Goal: Information Seeking & Learning: Learn about a topic

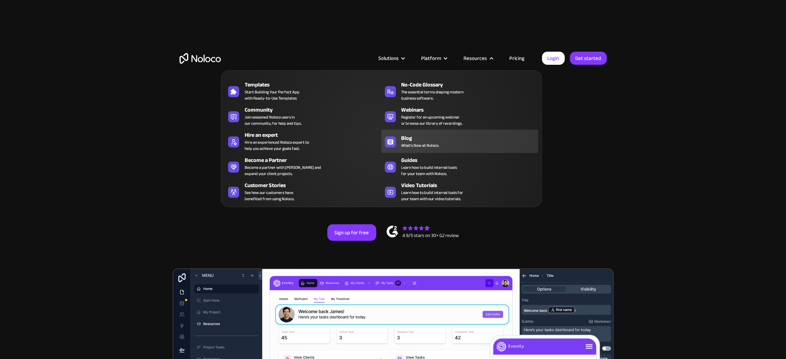
click at [420, 149] on link "Blog What's New at Noloco." at bounding box center [459, 141] width 157 height 23
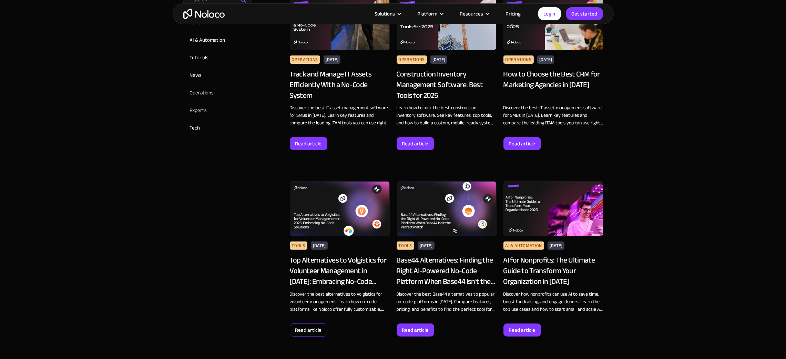
click at [320, 329] on div "Read article" at bounding box center [308, 330] width 27 height 9
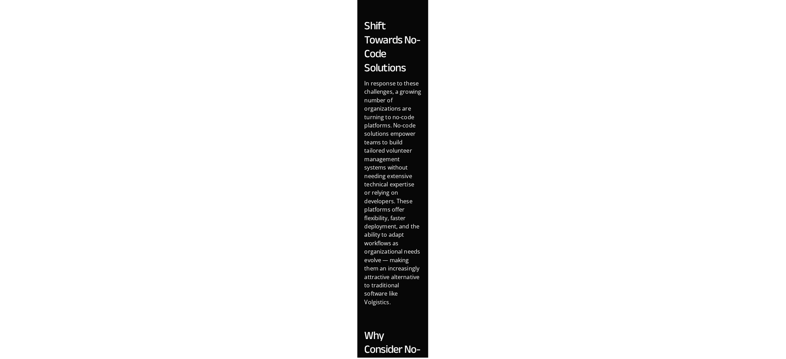
scroll to position [1155, 0]
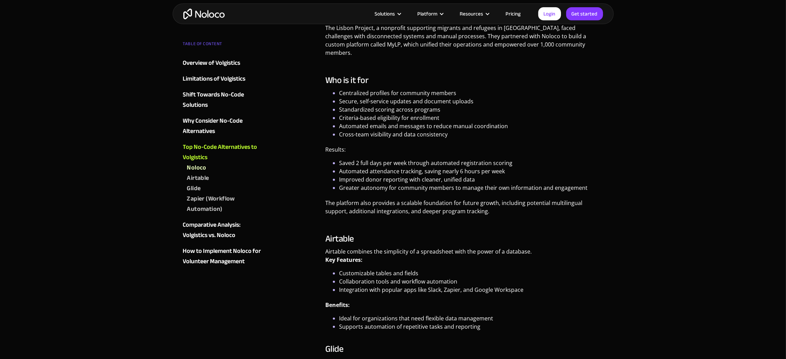
click at [336, 145] on p "Results:" at bounding box center [464, 151] width 278 height 13
drag, startPoint x: 341, startPoint y: 125, endPoint x: 344, endPoint y: 58, distance: 67.6
click at [344, 75] on h3 "Who is it for" at bounding box center [464, 80] width 278 height 10
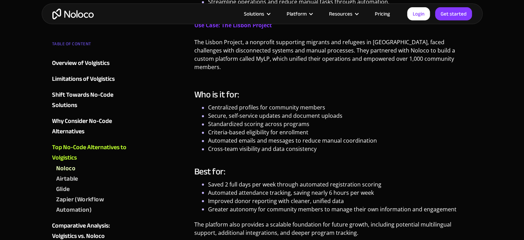
scroll to position [1176, 0]
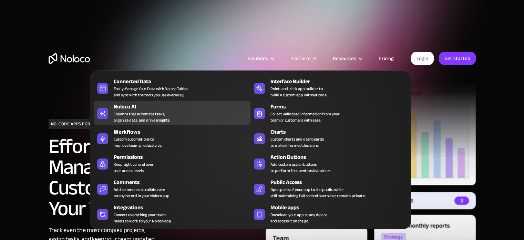
click at [177, 117] on div "Noloco AI Columns that automate tasks, organize data, and drive insights." at bounding box center [180, 112] width 133 height 21
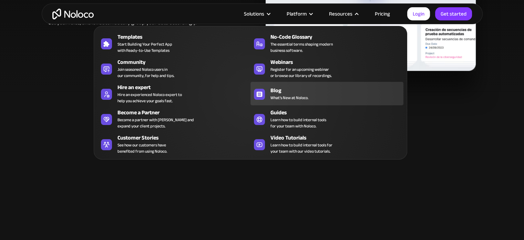
click at [277, 87] on div "Blog" at bounding box center [339, 90] width 136 height 8
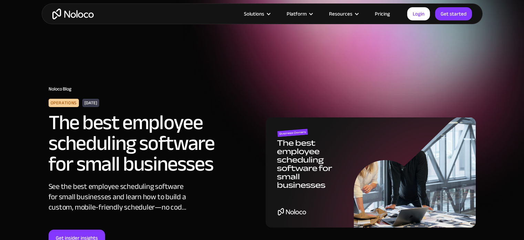
scroll to position [379, 0]
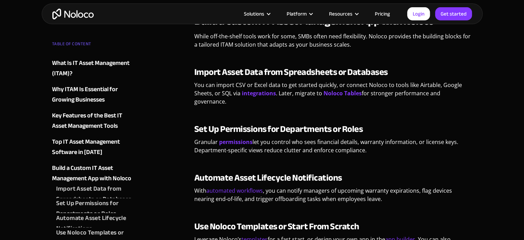
scroll to position [1792, 0]
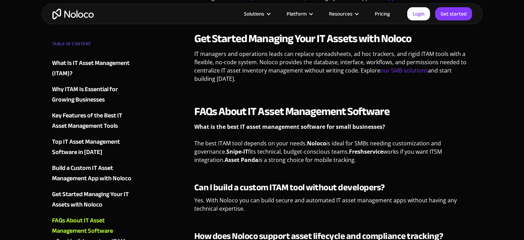
click at [87, 9] on img "home" at bounding box center [72, 14] width 41 height 11
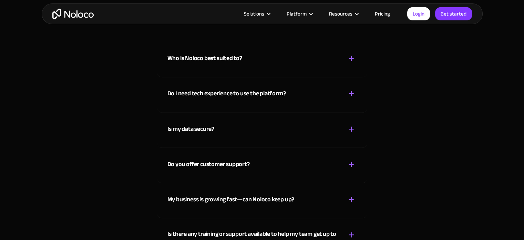
scroll to position [4032, 0]
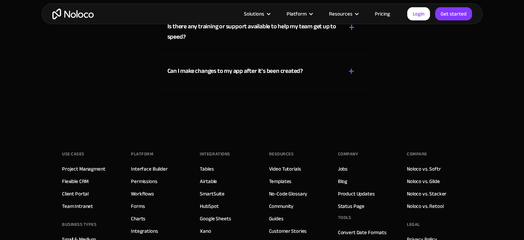
click at [264, 70] on div "Can I make changes to my app after it’s been created?" at bounding box center [234, 71] width 135 height 10
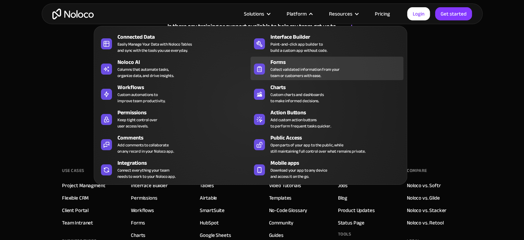
click at [289, 73] on div "Collect validated information from your team or customers with ease." at bounding box center [305, 72] width 69 height 12
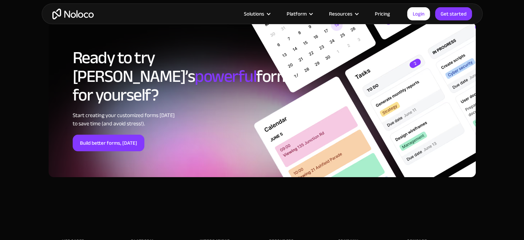
scroll to position [2791, 0]
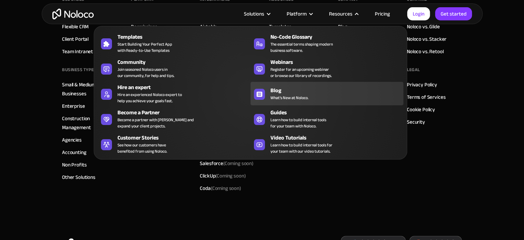
click at [282, 91] on div "Blog" at bounding box center [339, 90] width 136 height 8
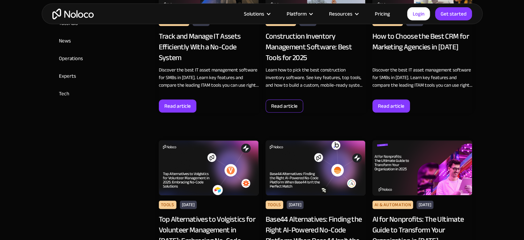
click at [285, 107] on div "Read article" at bounding box center [284, 105] width 27 height 9
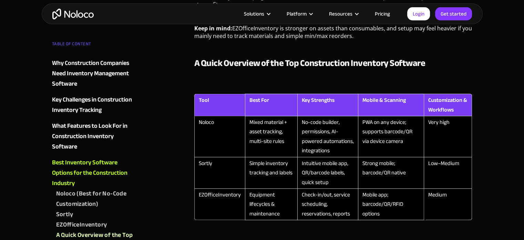
scroll to position [1378, 0]
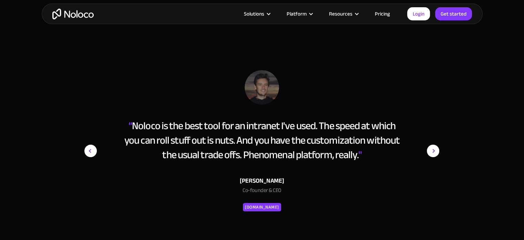
scroll to position [2474, 0]
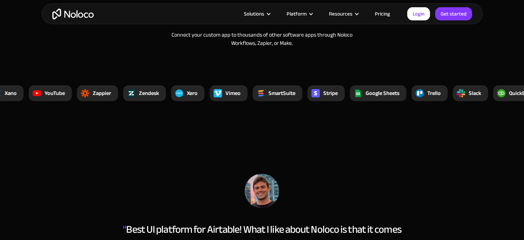
scroll to position [2267, 0]
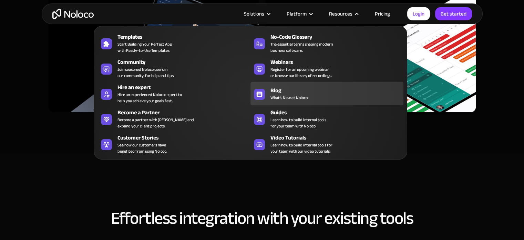
click at [275, 94] on span "What's New at Noloco." at bounding box center [290, 97] width 38 height 6
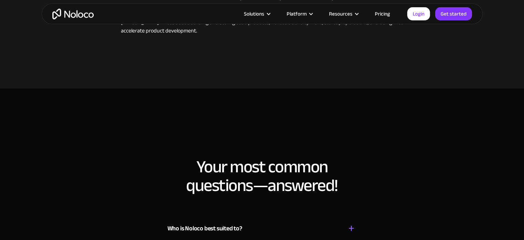
scroll to position [2945, 0]
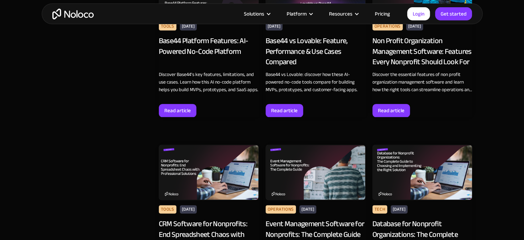
scroll to position [945, 0]
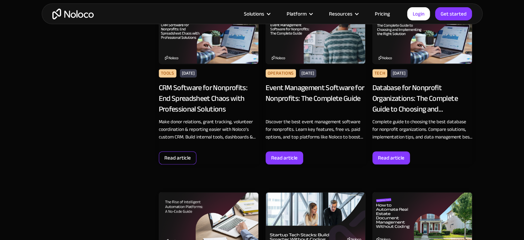
click at [186, 154] on div "Read article" at bounding box center [177, 157] width 27 height 9
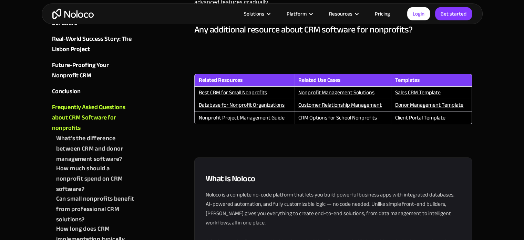
scroll to position [5123, 0]
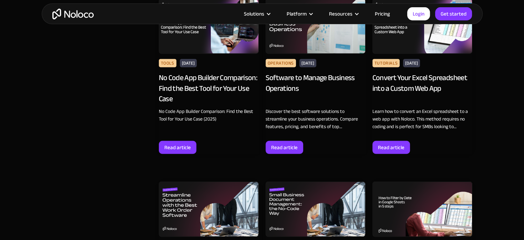
scroll to position [1689, 0]
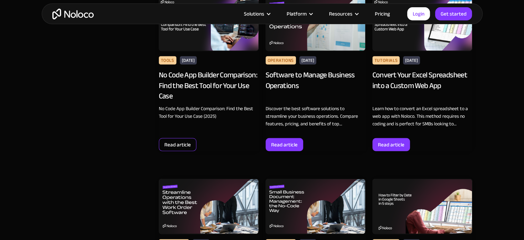
click at [173, 141] on div "Read article" at bounding box center [177, 144] width 27 height 9
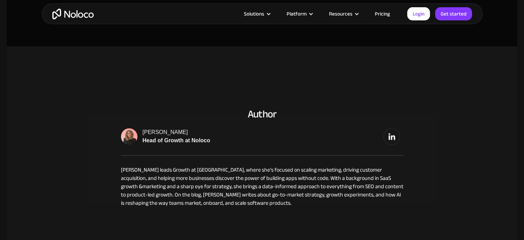
scroll to position [3729, 0]
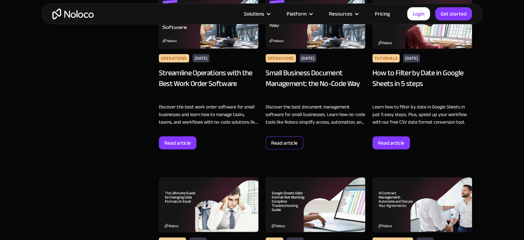
scroll to position [1874, 0]
click at [288, 141] on div "Read article" at bounding box center [284, 142] width 27 height 9
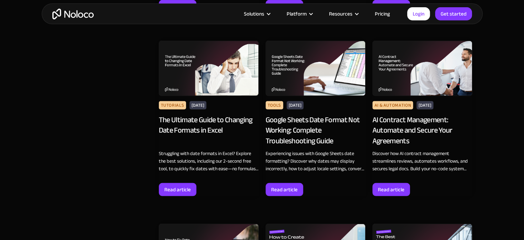
scroll to position [2021, 0]
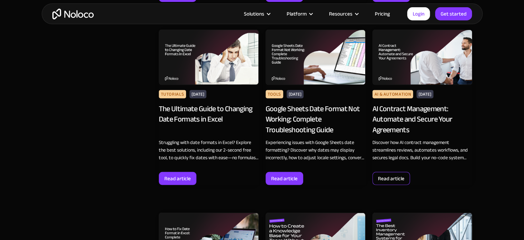
click at [399, 178] on div "Read article" at bounding box center [391, 178] width 27 height 9
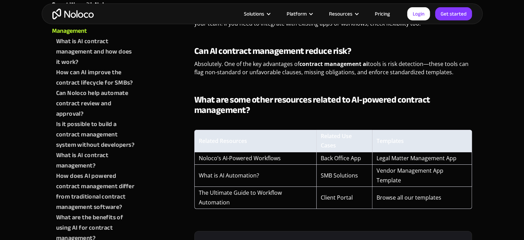
scroll to position [2453, 0]
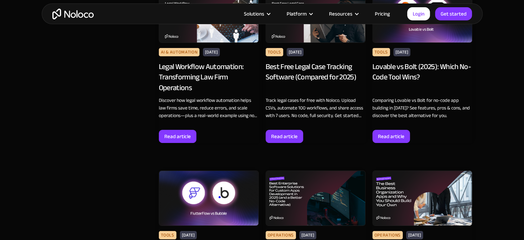
scroll to position [2612, 0]
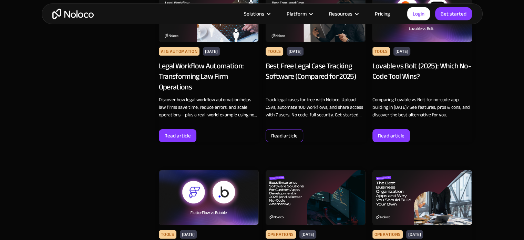
click at [275, 134] on div "Read article" at bounding box center [284, 135] width 27 height 9
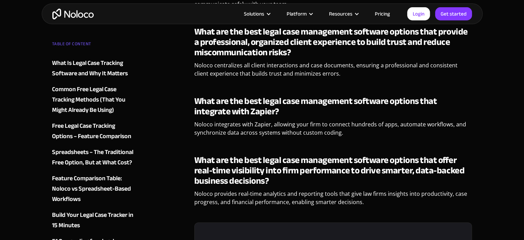
scroll to position [5347, 0]
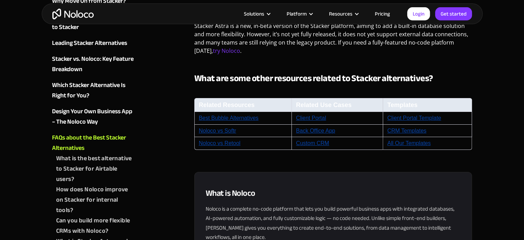
scroll to position [2549, 0]
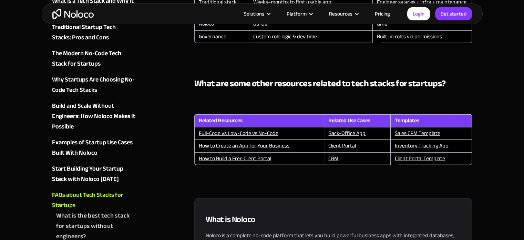
scroll to position [1855, 0]
